Goal: Check status: Check status

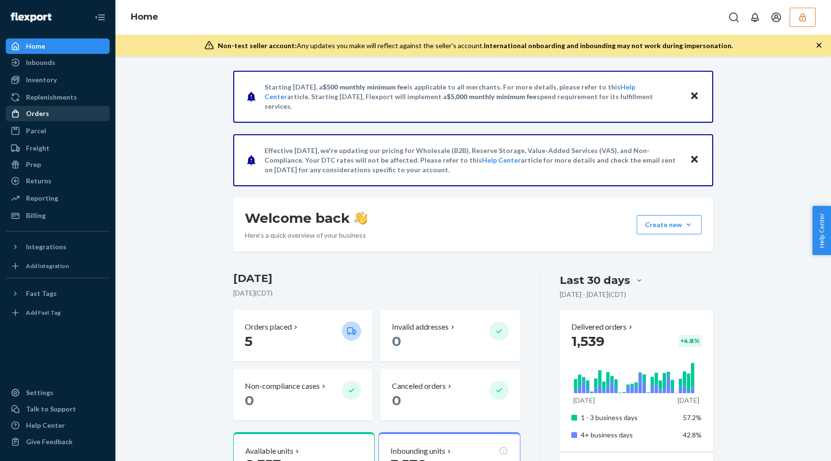
click at [46, 117] on div "Orders" at bounding box center [37, 114] width 23 height 10
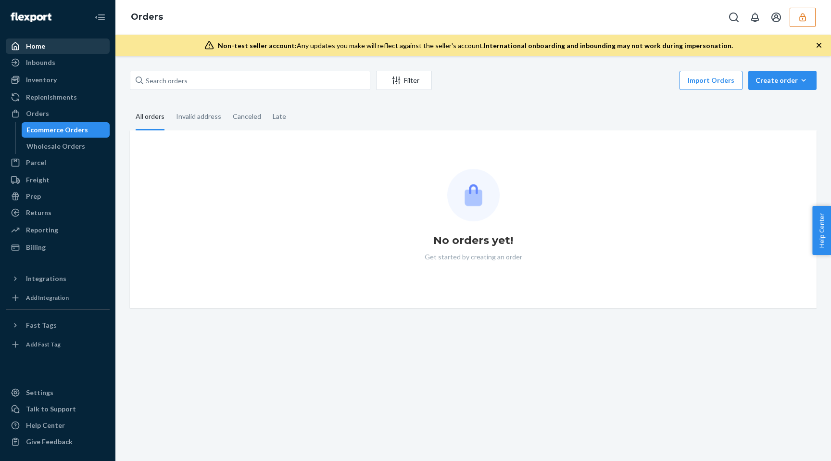
click at [58, 47] on div "Home" at bounding box center [58, 45] width 102 height 13
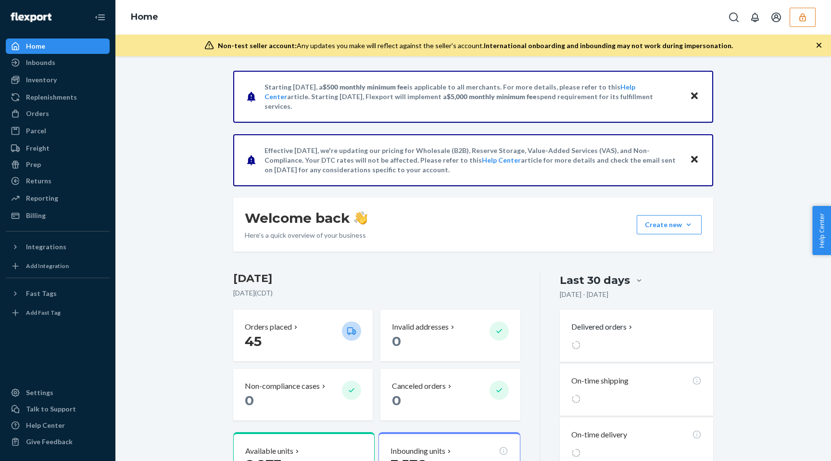
click at [809, 28] on div "Home" at bounding box center [473, 17] width 716 height 35
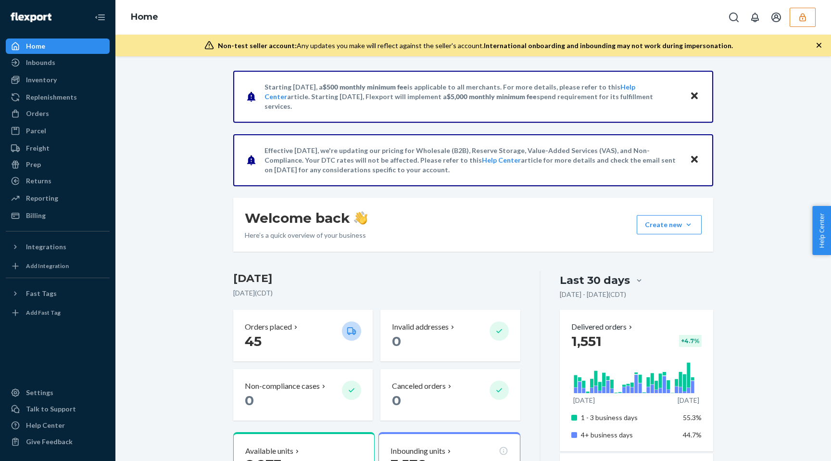
click at [802, 14] on icon "button" at bounding box center [803, 18] width 10 height 10
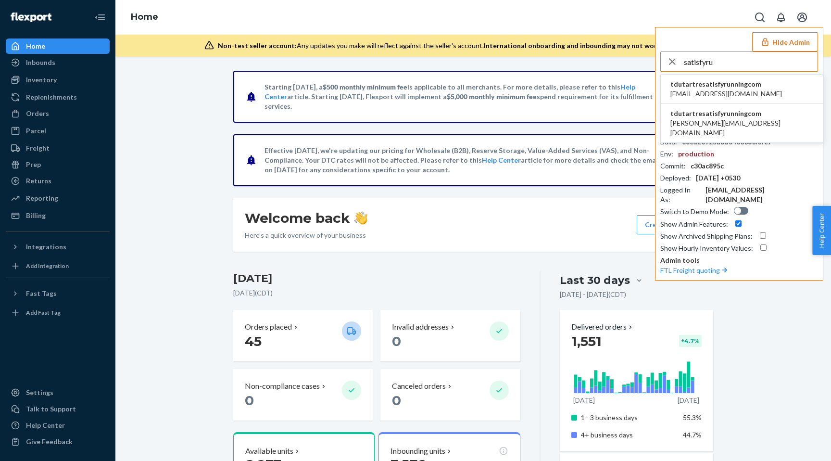
type input "satisfyru"
click at [733, 84] on span "tdutartresatisfyrunningcom" at bounding box center [726, 84] width 112 height 10
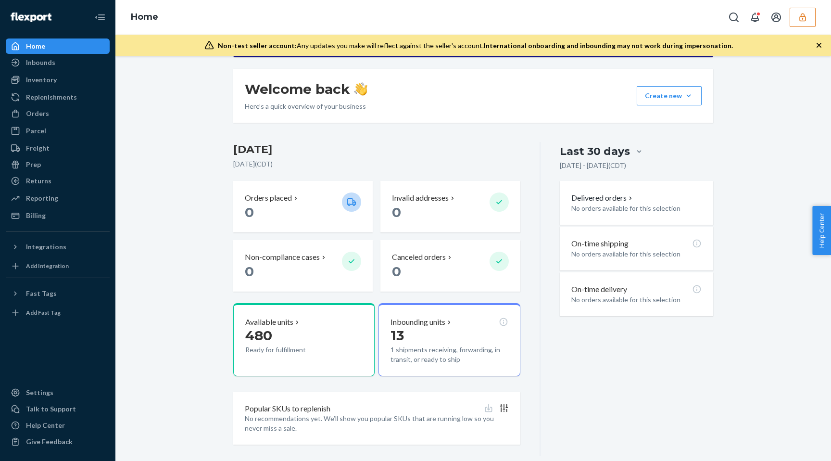
scroll to position [143, 0]
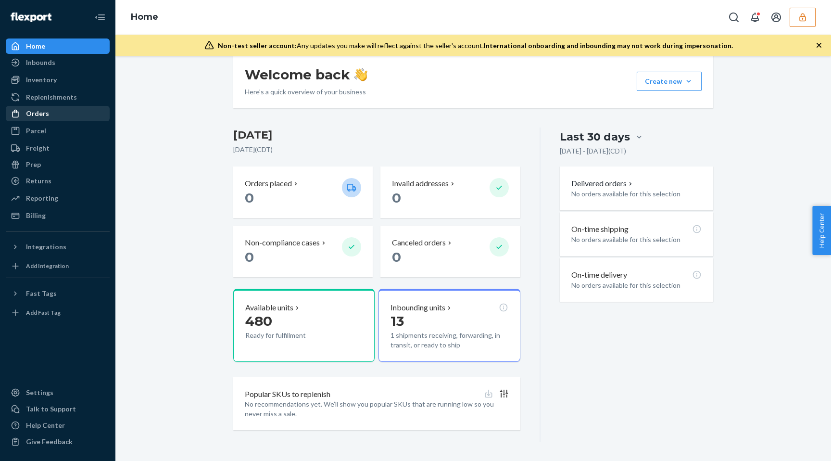
click at [47, 114] on div "Orders" at bounding box center [58, 113] width 102 height 13
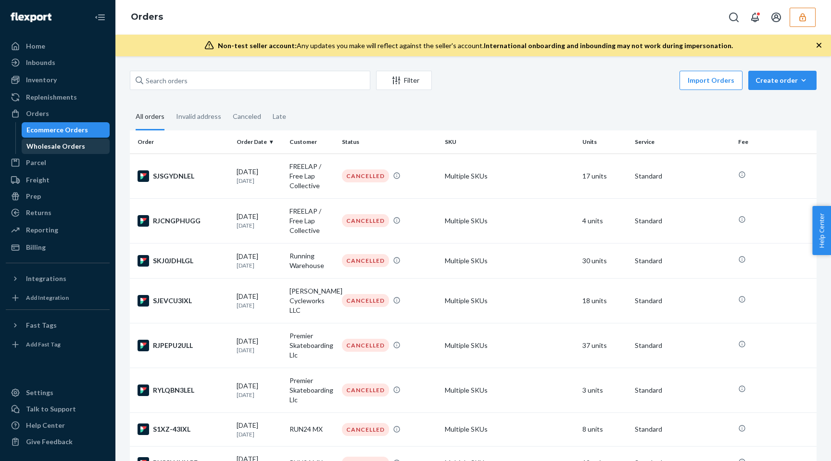
click at [73, 145] on div "Wholesale Orders" at bounding box center [55, 146] width 59 height 10
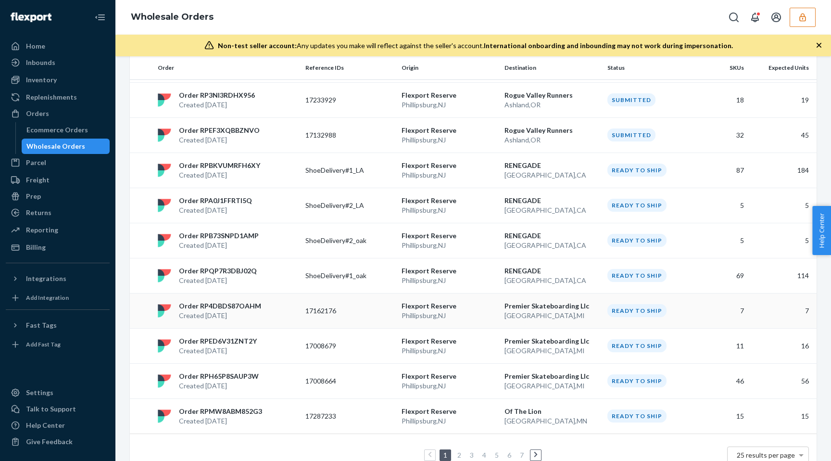
scroll to position [674, 0]
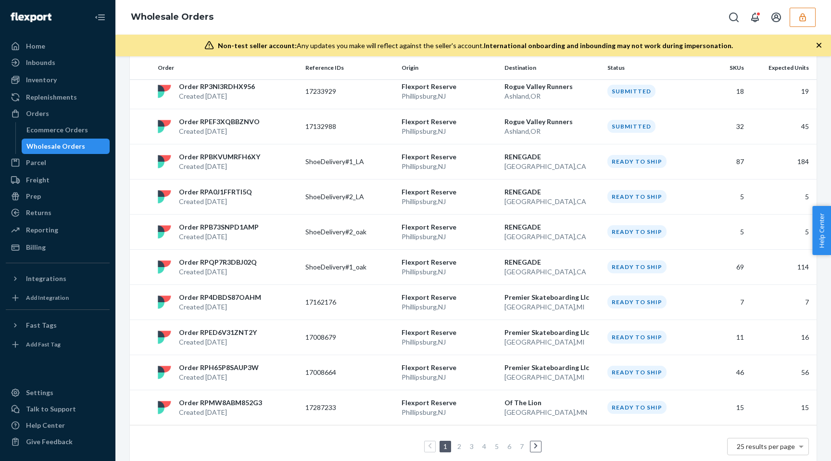
click at [460, 447] on link "2" at bounding box center [459, 446] width 8 height 8
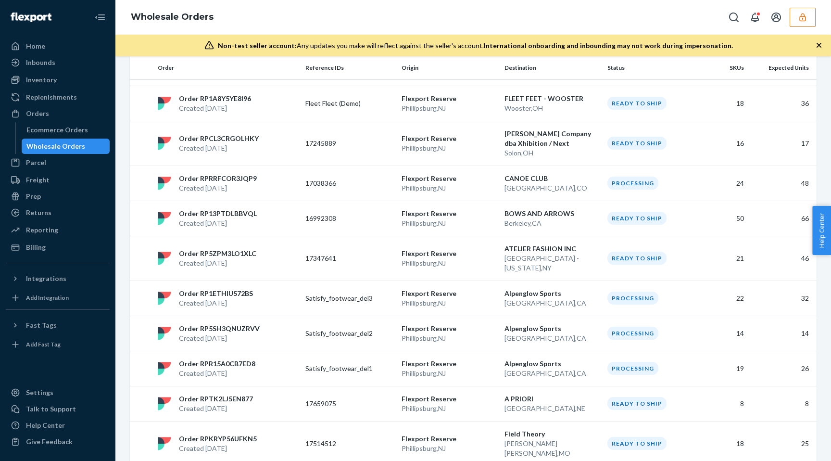
scroll to position [671, 0]
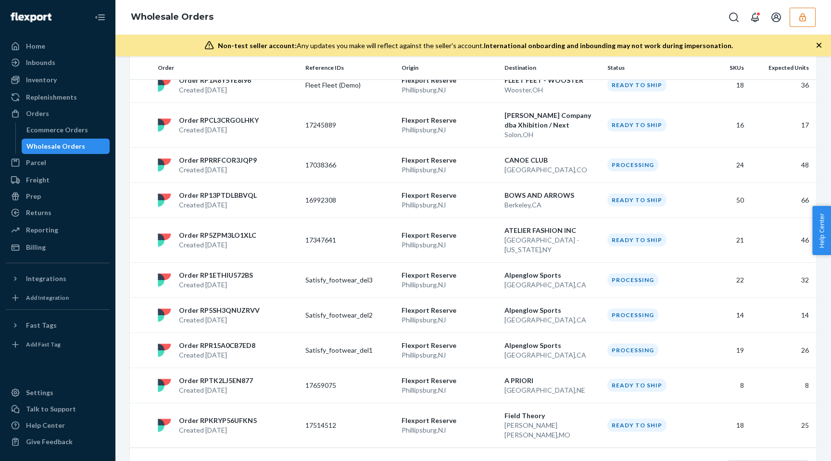
click at [469, 460] on link "3" at bounding box center [472, 469] width 8 height 8
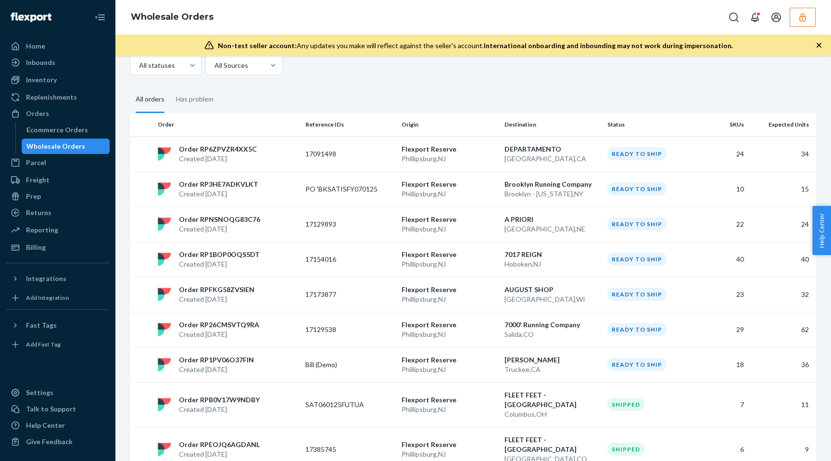
scroll to position [49, 0]
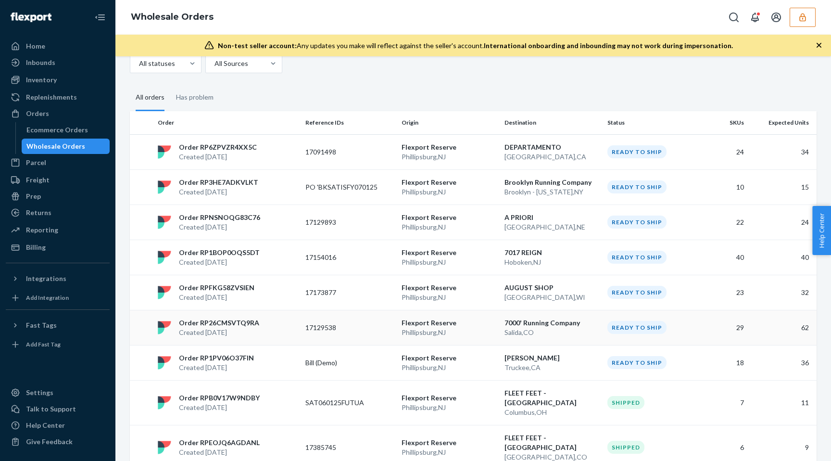
click at [576, 338] on td "7000' Running Company Salida , [GEOGRAPHIC_DATA]" at bounding box center [552, 327] width 103 height 35
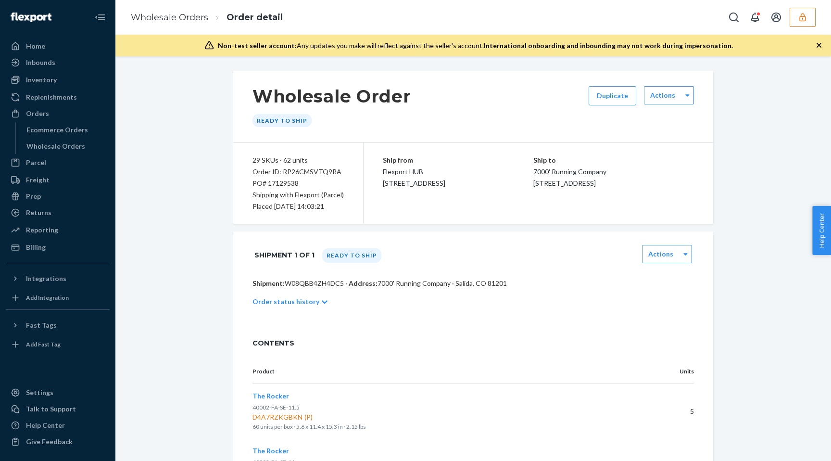
scroll to position [0, 0]
click at [303, 303] on p "Order status history" at bounding box center [286, 301] width 67 height 10
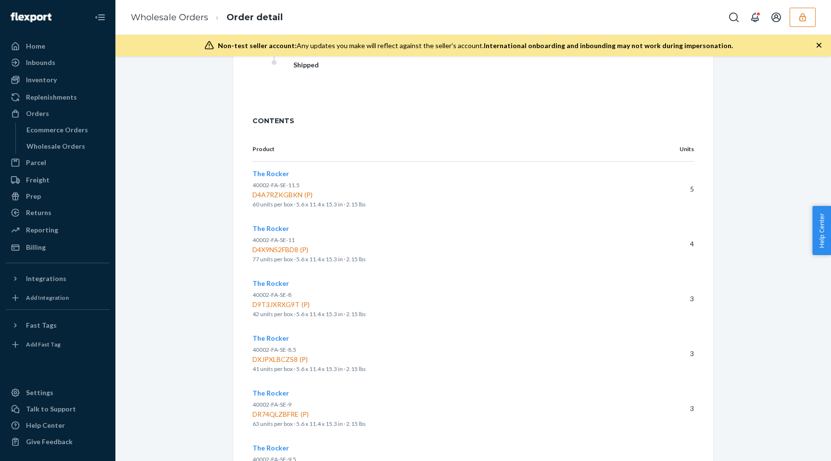
scroll to position [0, 0]
